Goal: Entertainment & Leisure: Consume media (video, audio)

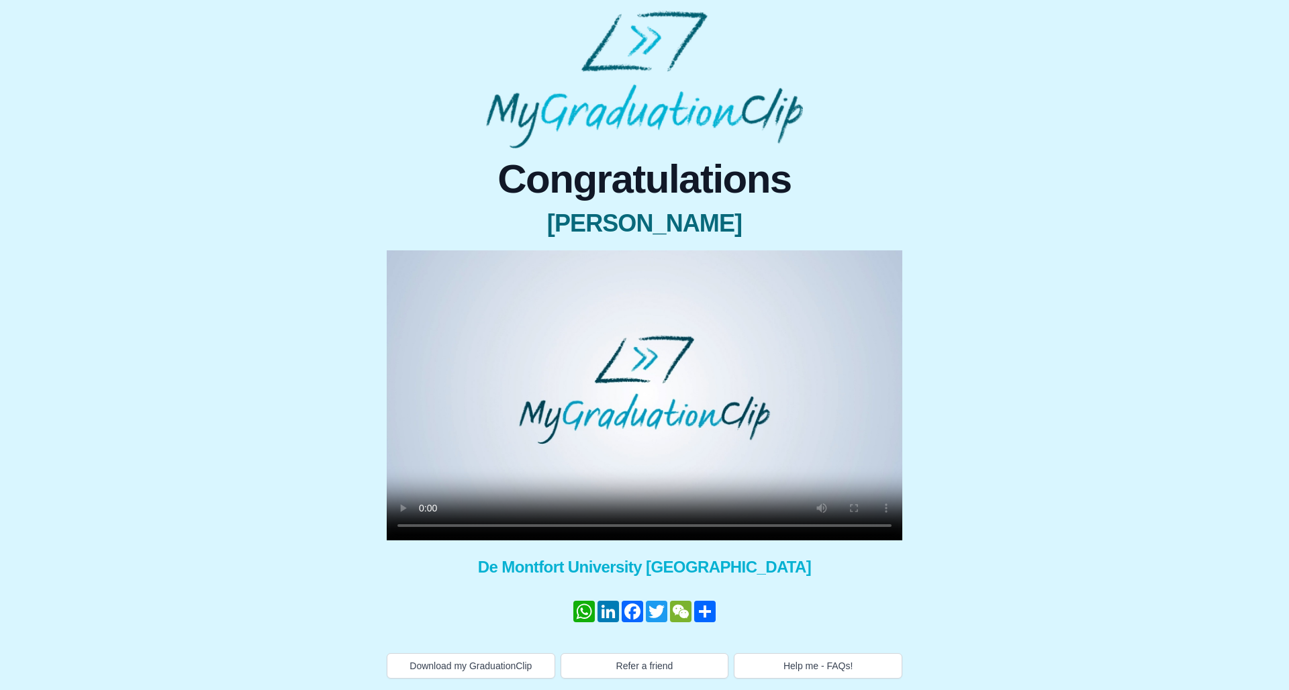
click at [423, 524] on video at bounding box center [644, 395] width 515 height 290
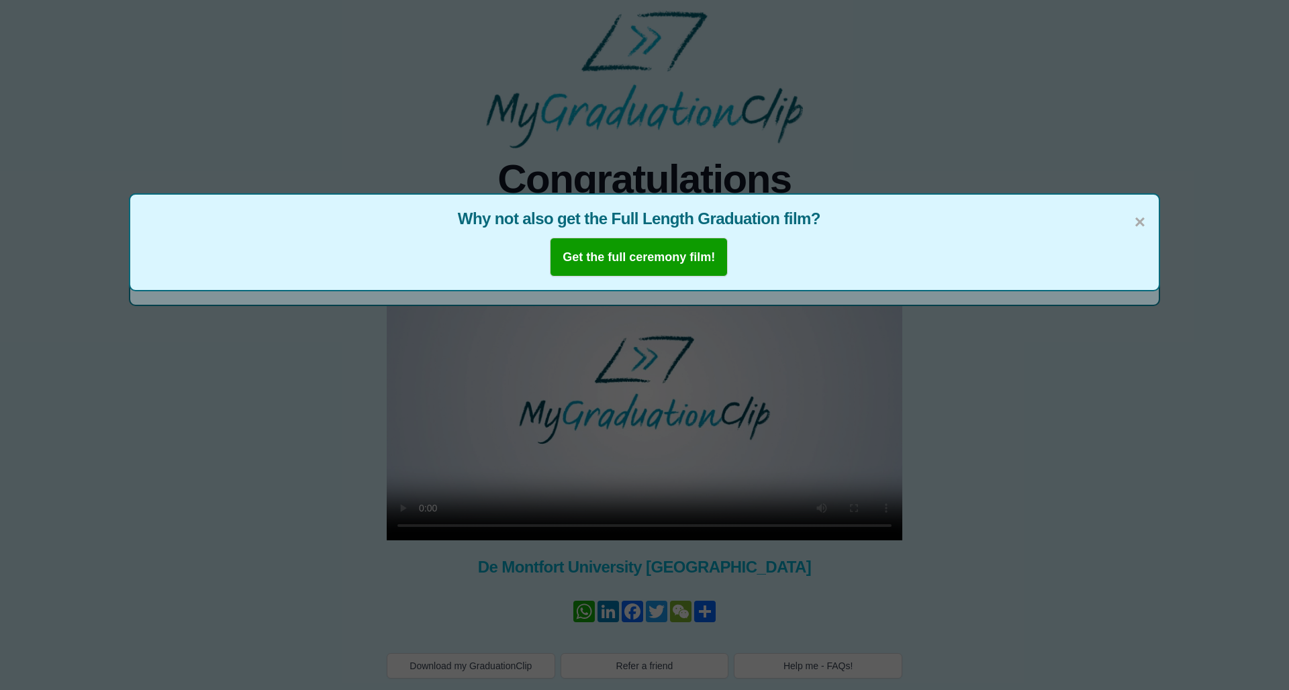
click at [436, 224] on span "×" at bounding box center [1139, 222] width 11 height 28
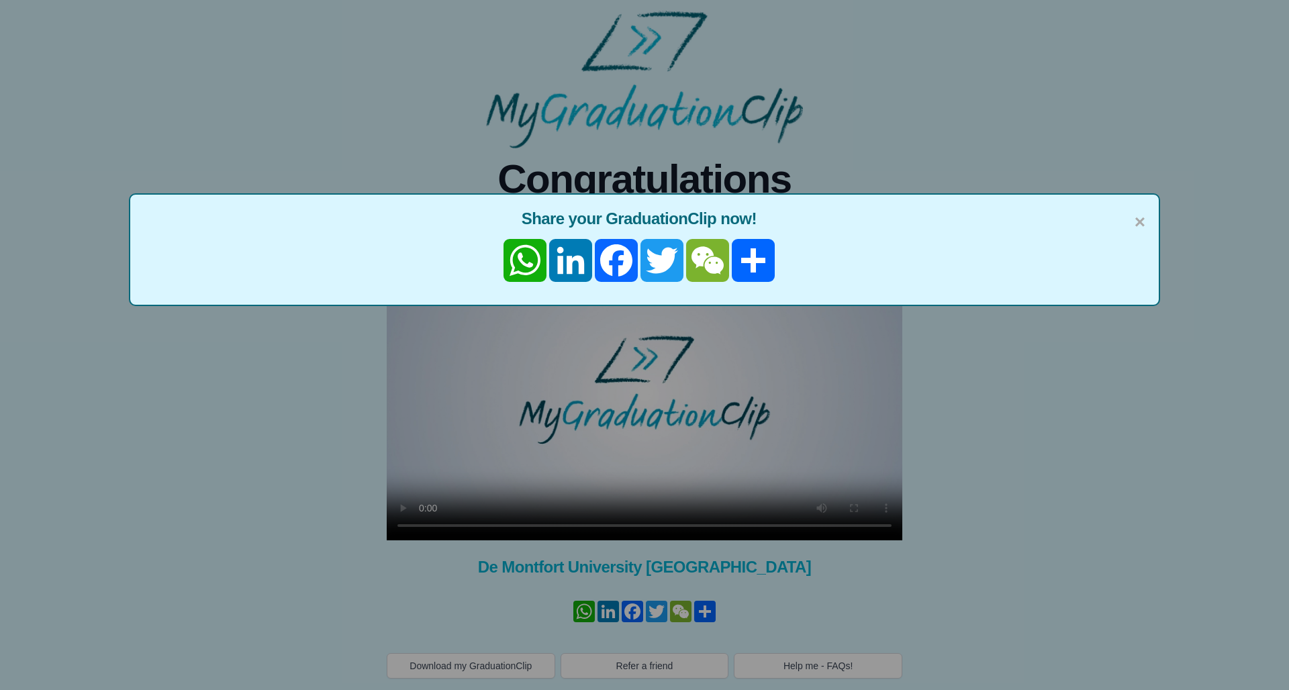
drag, startPoint x: 1141, startPoint y: 222, endPoint x: 1132, endPoint y: 225, distance: 9.8
click at [436, 222] on span "×" at bounding box center [1139, 222] width 11 height 28
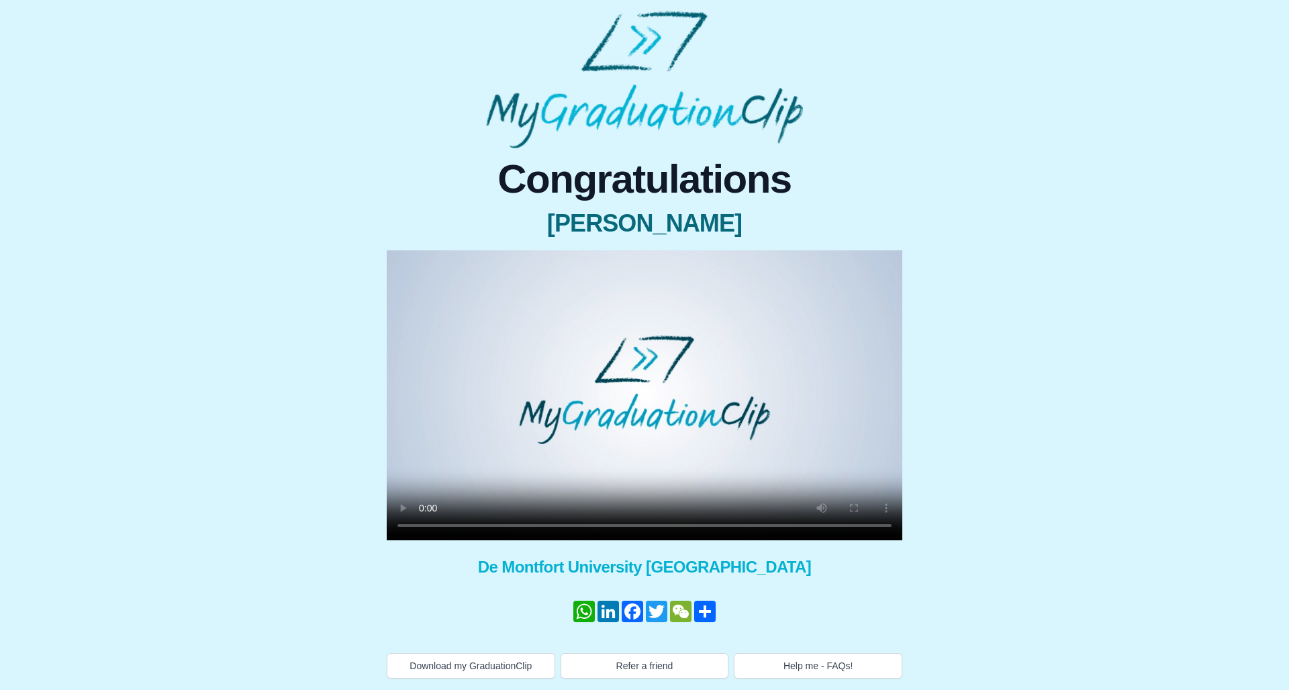
click at [425, 528] on video at bounding box center [644, 395] width 515 height 290
click at [429, 526] on video at bounding box center [644, 395] width 515 height 290
click at [417, 526] on video at bounding box center [644, 395] width 515 height 290
click at [422, 528] on video at bounding box center [644, 395] width 515 height 290
click at [424, 528] on video at bounding box center [644, 395] width 515 height 290
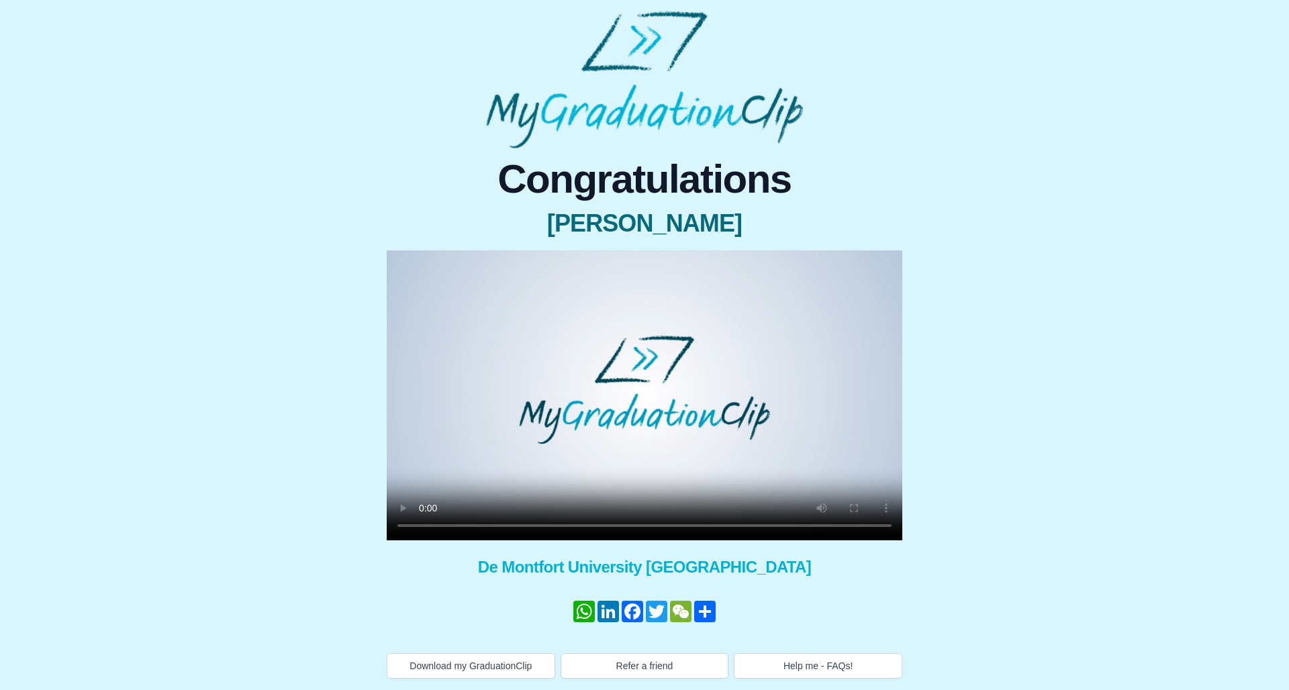
click at [405, 270] on video at bounding box center [644, 395] width 515 height 290
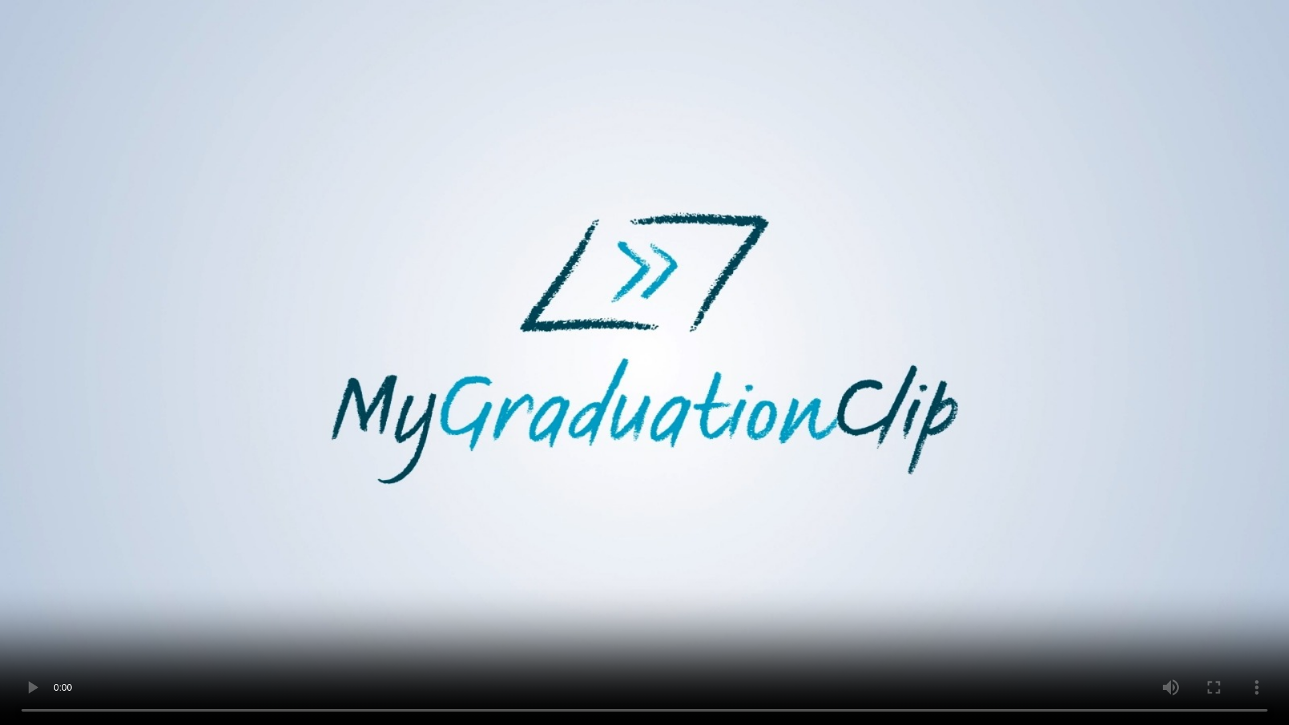
click at [436, 599] on video at bounding box center [644, 362] width 1289 height 725
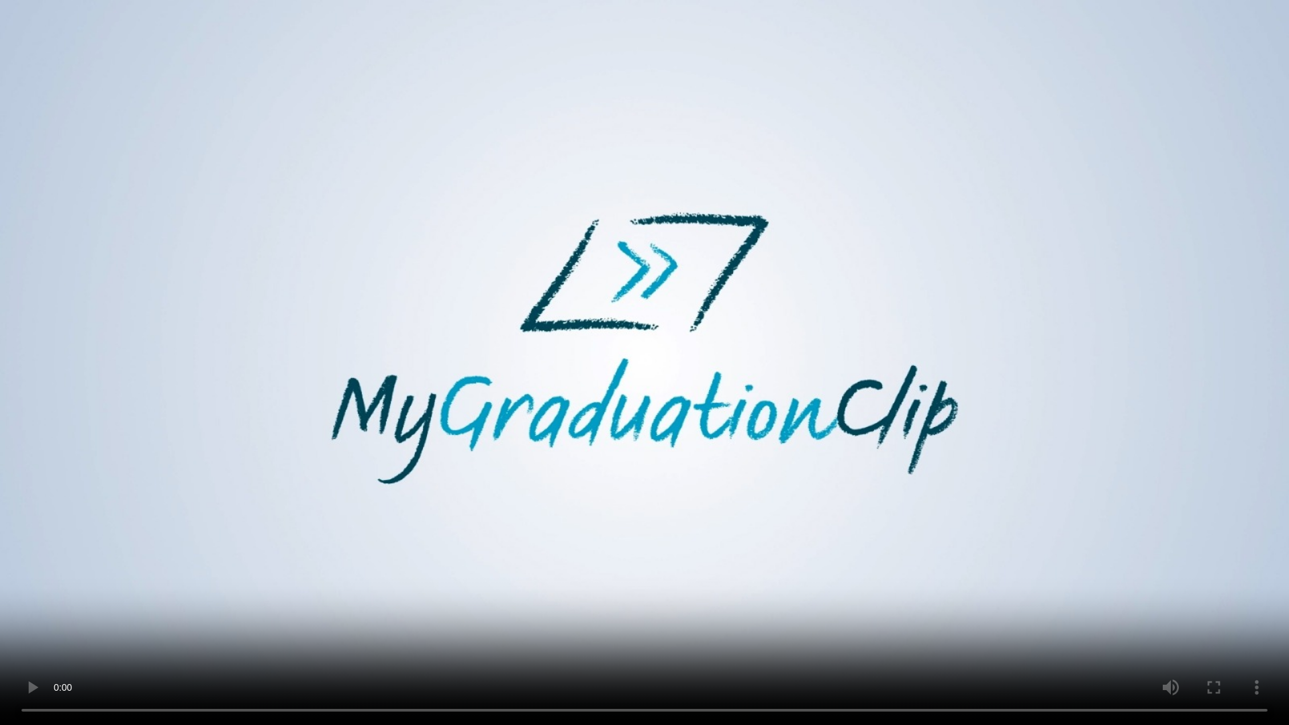
click at [436, 599] on video at bounding box center [644, 362] width 1289 height 725
drag, startPoint x: 677, startPoint y: 701, endPoint x: 654, endPoint y: 700, distance: 22.2
click at [436, 599] on video at bounding box center [644, 362] width 1289 height 725
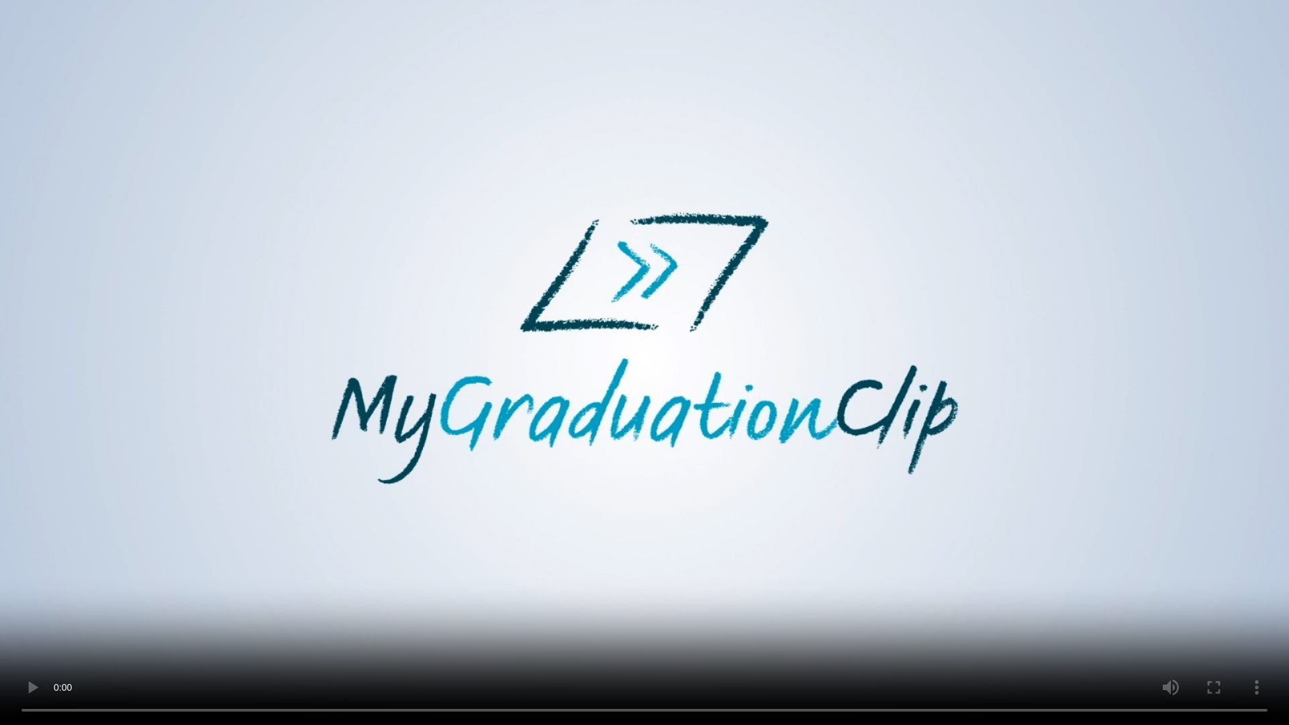
click at [436, 599] on video at bounding box center [644, 362] width 1289 height 725
drag, startPoint x: 597, startPoint y: 697, endPoint x: 580, endPoint y: 696, distance: 16.8
click at [436, 599] on video at bounding box center [644, 362] width 1289 height 725
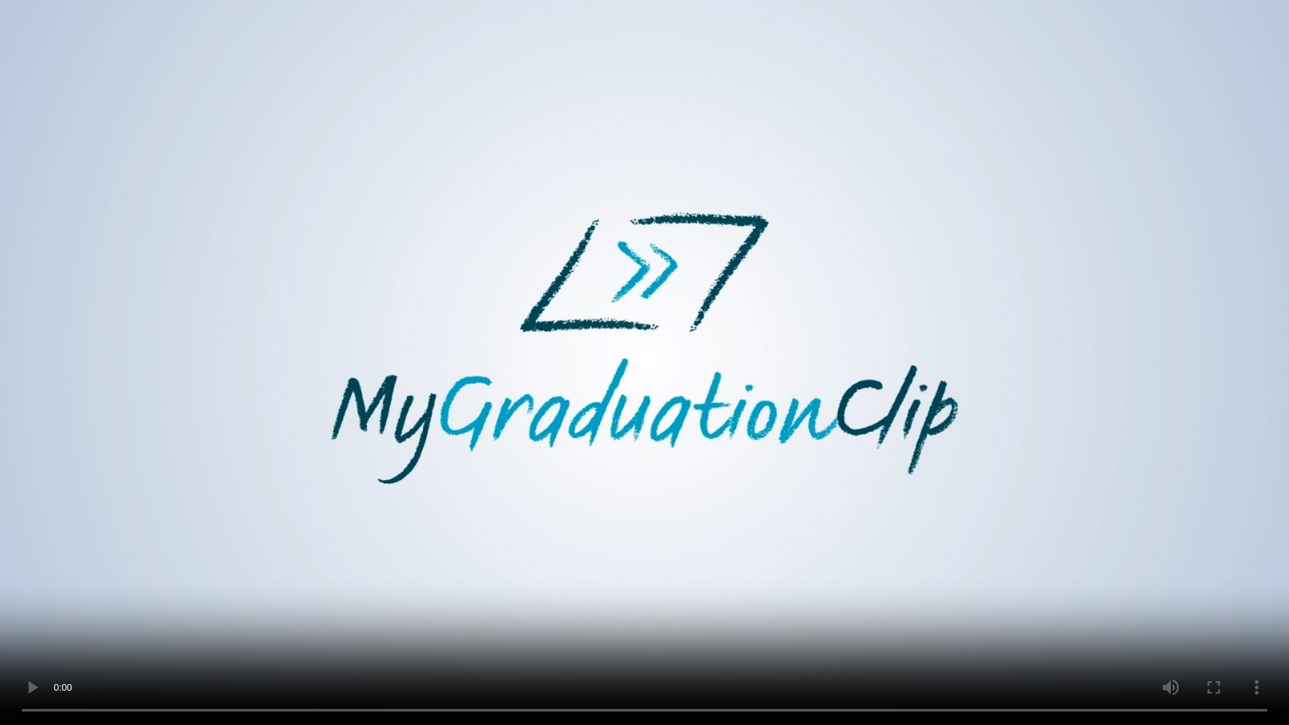
click at [436, 599] on video at bounding box center [644, 362] width 1289 height 725
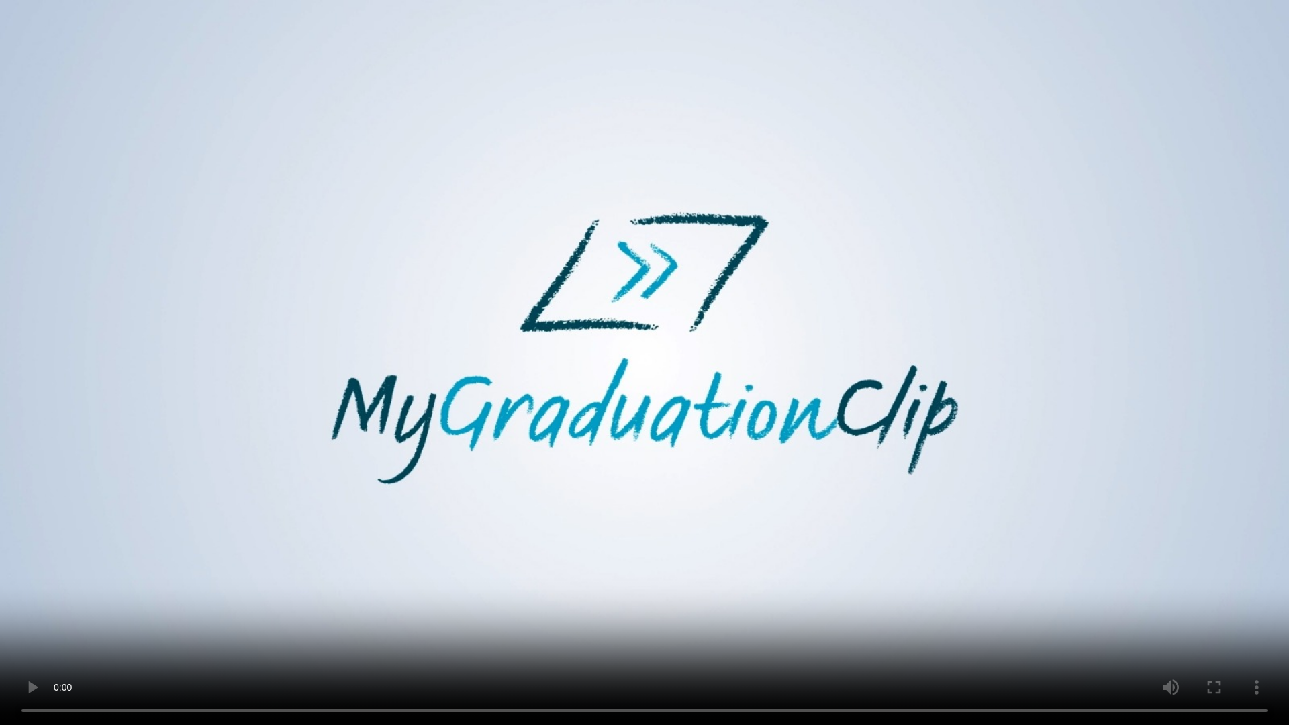
click at [436, 599] on video at bounding box center [644, 362] width 1289 height 725
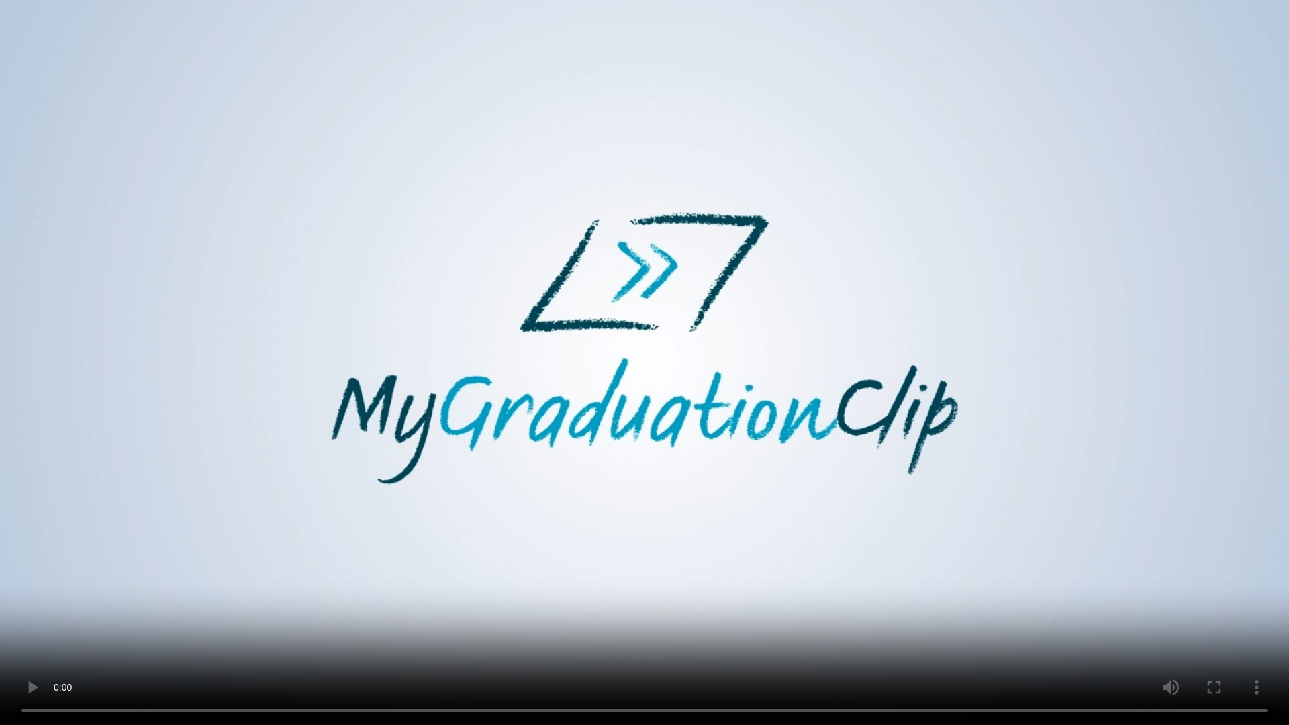
click at [436, 599] on video at bounding box center [644, 362] width 1289 height 725
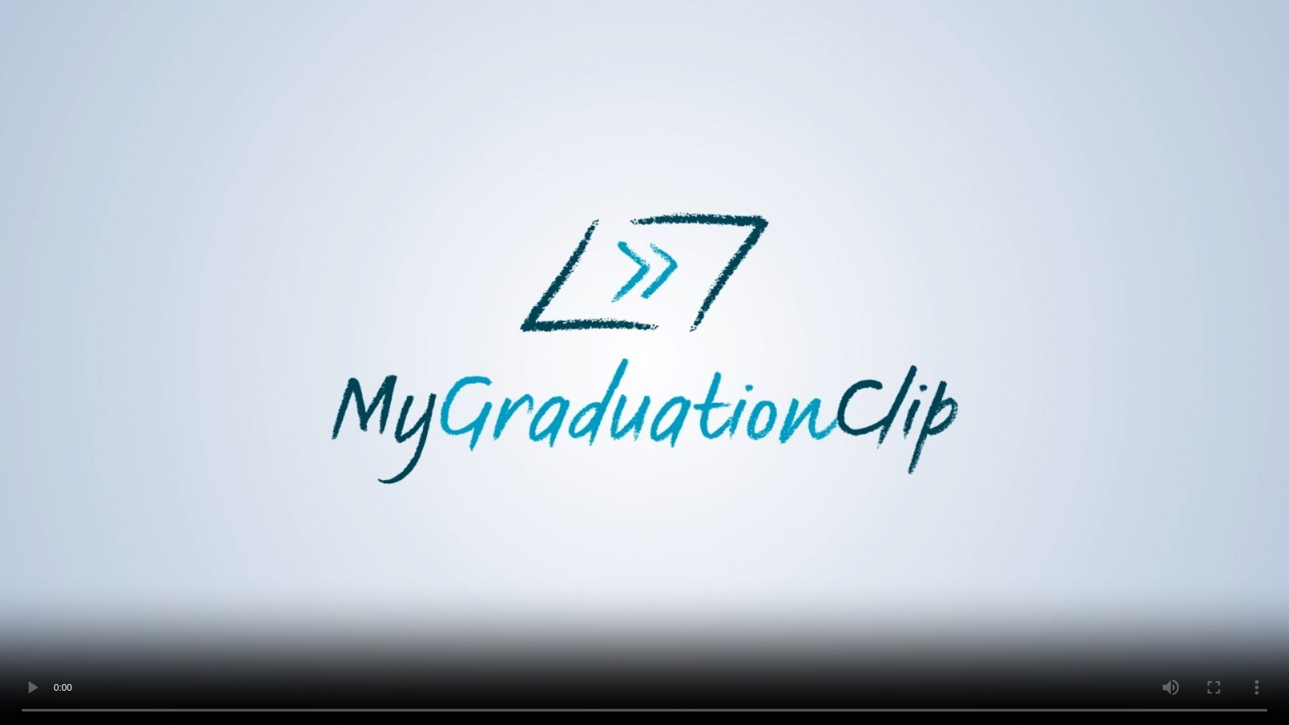
click at [436, 599] on video at bounding box center [644, 362] width 1289 height 725
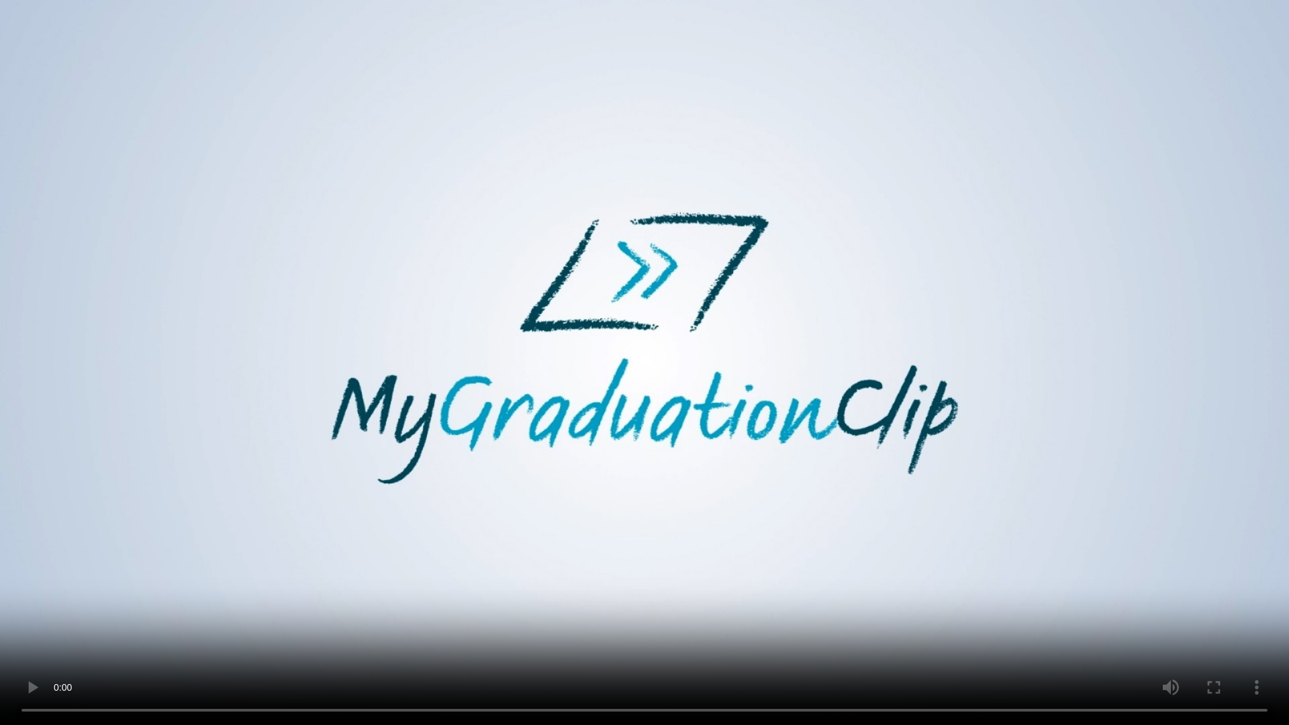
click at [436, 599] on video at bounding box center [644, 362] width 1289 height 725
